Goal: Task Accomplishment & Management: Use online tool/utility

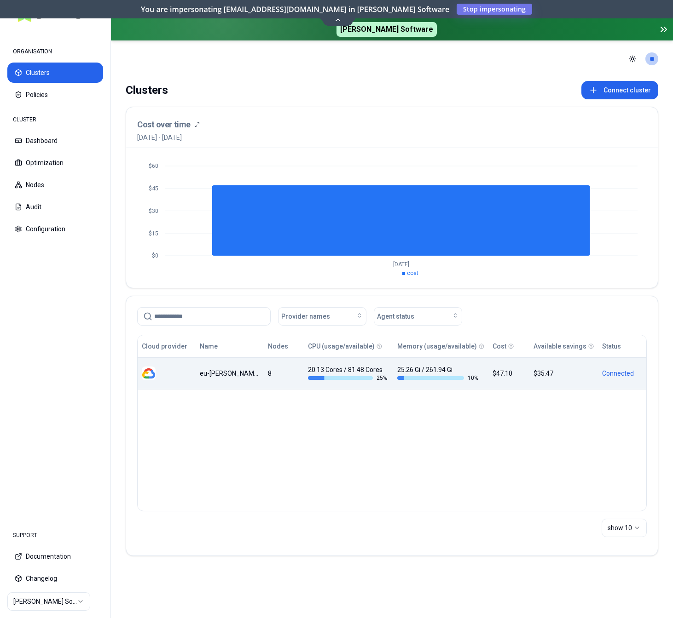
click at [239, 382] on td "eu-[PERSON_NAME]-cluster" at bounding box center [229, 373] width 68 height 32
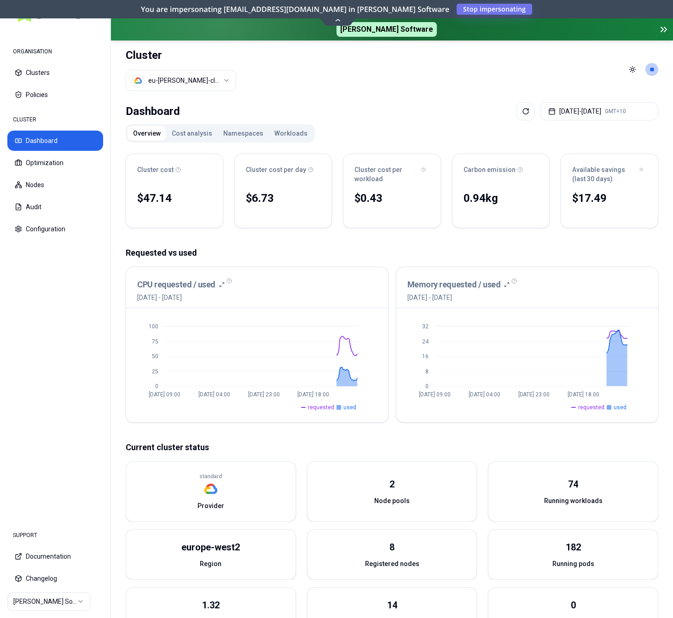
click at [283, 138] on button "Workloads" at bounding box center [291, 133] width 44 height 15
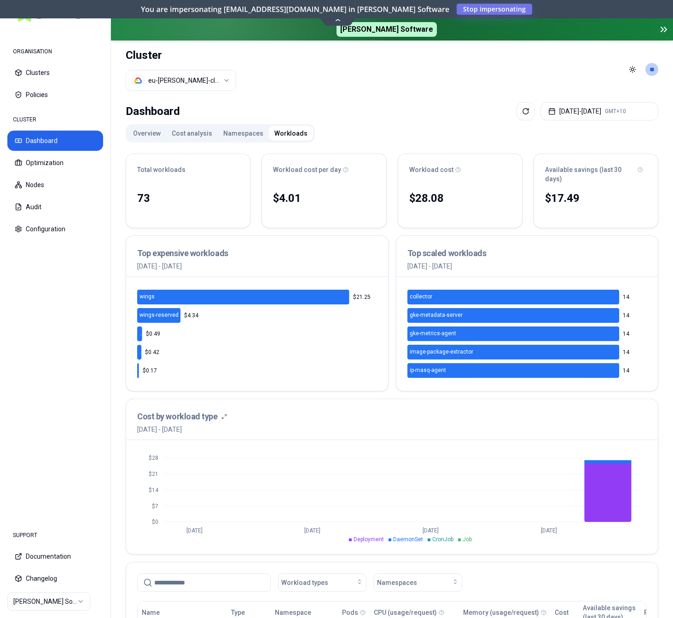
click at [153, 136] on button "Overview" at bounding box center [146, 133] width 39 height 15
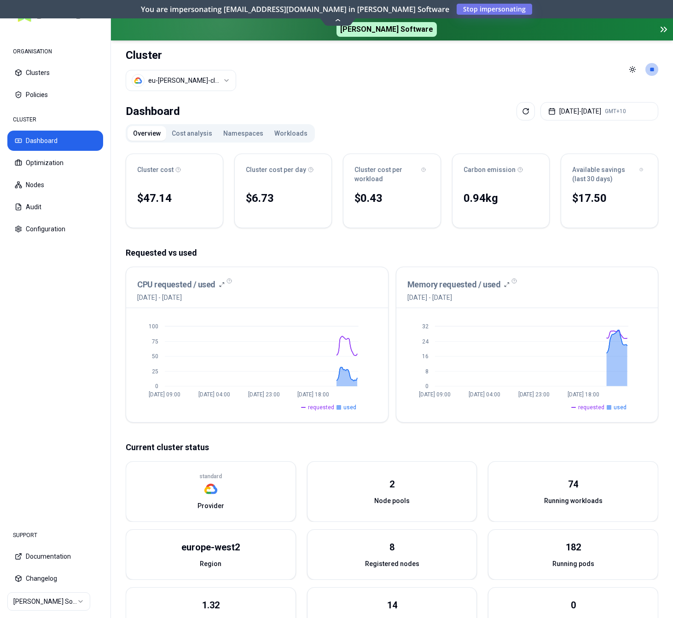
click at [287, 138] on button "Workloads" at bounding box center [291, 133] width 44 height 15
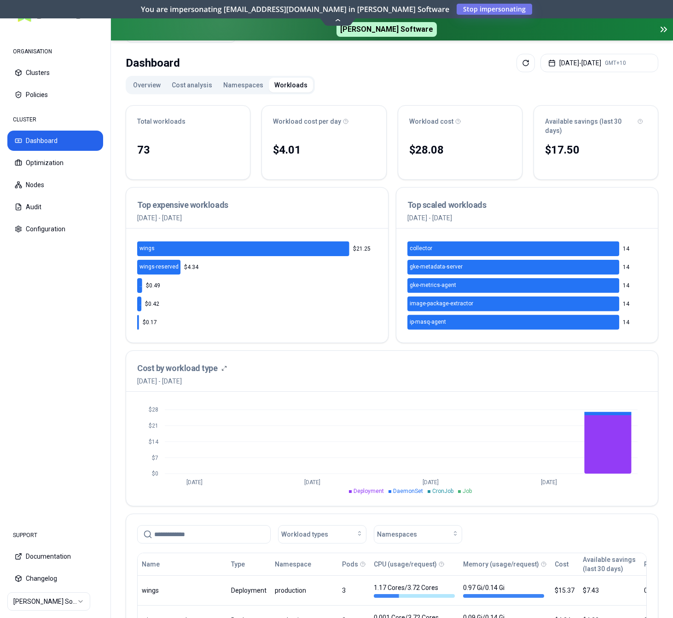
scroll to position [47, 0]
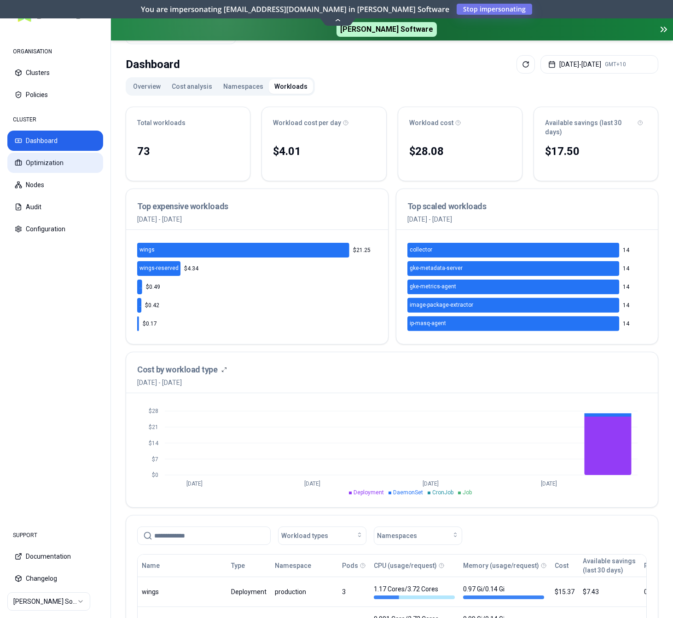
click at [47, 163] on button "Optimization" at bounding box center [55, 163] width 96 height 20
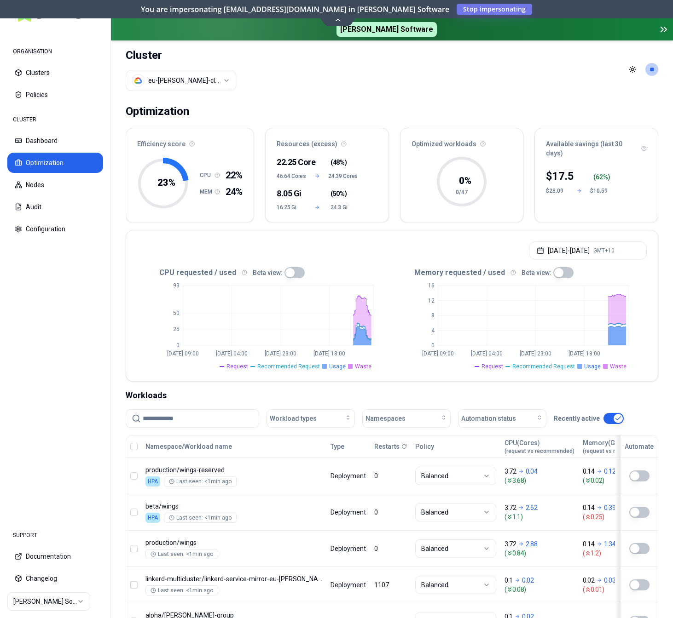
click at [284, 270] on button "button" at bounding box center [294, 272] width 20 height 11
click at [553, 276] on button "button" at bounding box center [563, 272] width 20 height 11
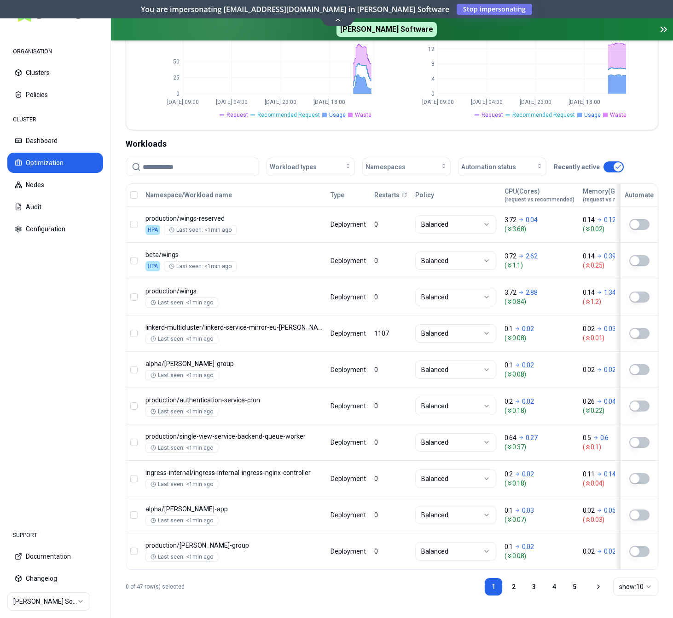
scroll to position [253, 0]
click at [83, 190] on button "Nodes" at bounding box center [55, 185] width 96 height 20
